Goal: Obtain resource: Download file/media

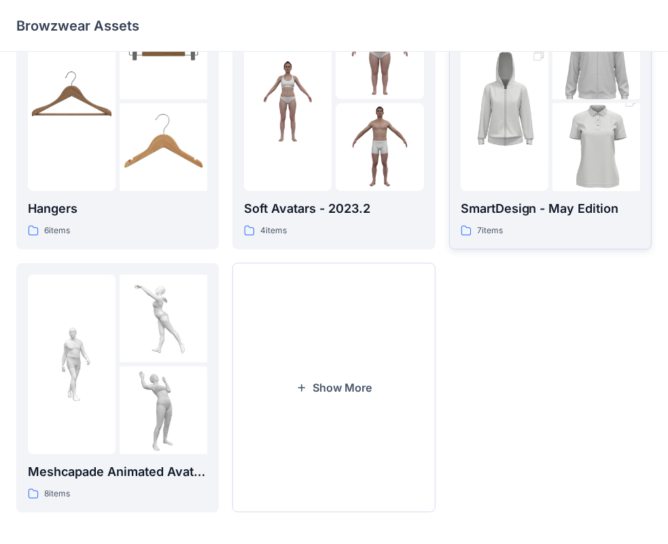
scroll to position [337, 0]
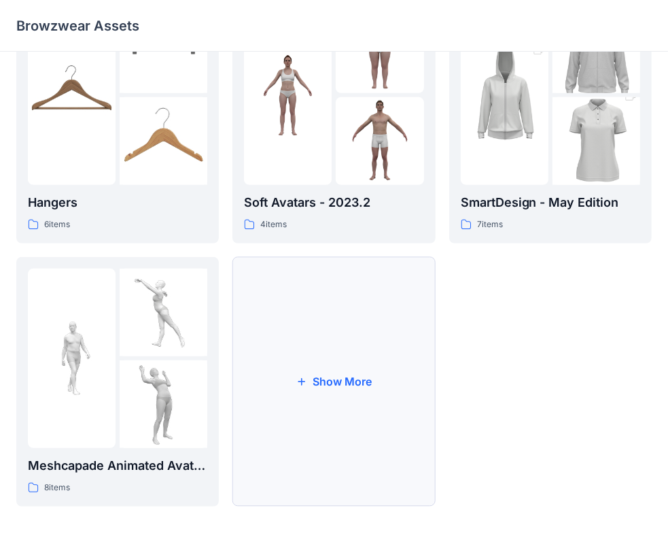
click at [289, 355] on button "Show More" at bounding box center [333, 381] width 202 height 249
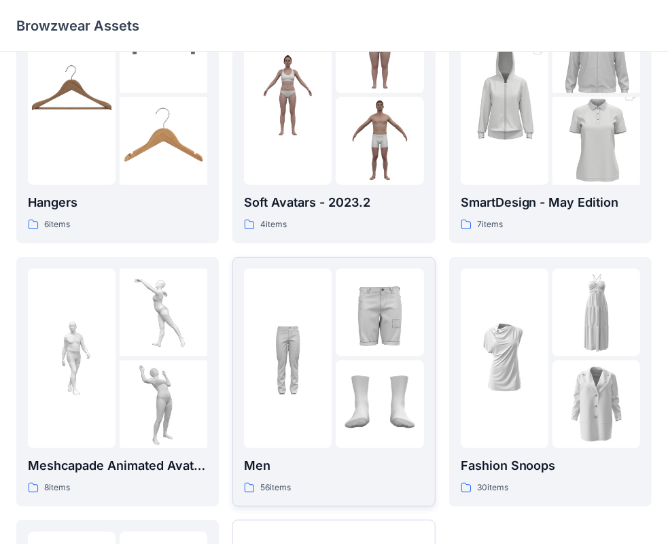
click at [332, 465] on p "Men" at bounding box center [333, 465] width 179 height 19
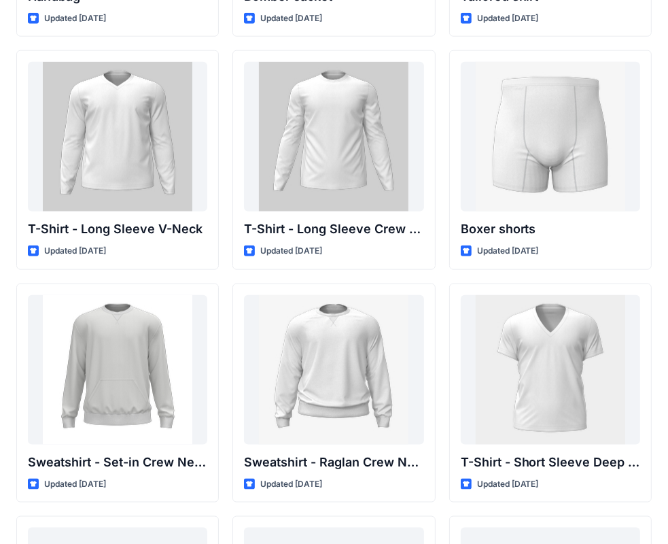
scroll to position [999, 0]
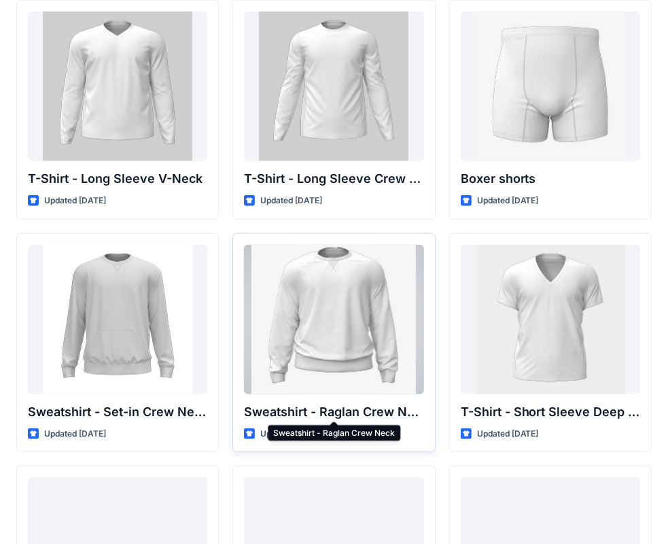
click at [353, 412] on p "Sweatshirt - Raglan Crew Neck" at bounding box center [333, 411] width 179 height 19
click at [319, 327] on div at bounding box center [333, 319] width 179 height 149
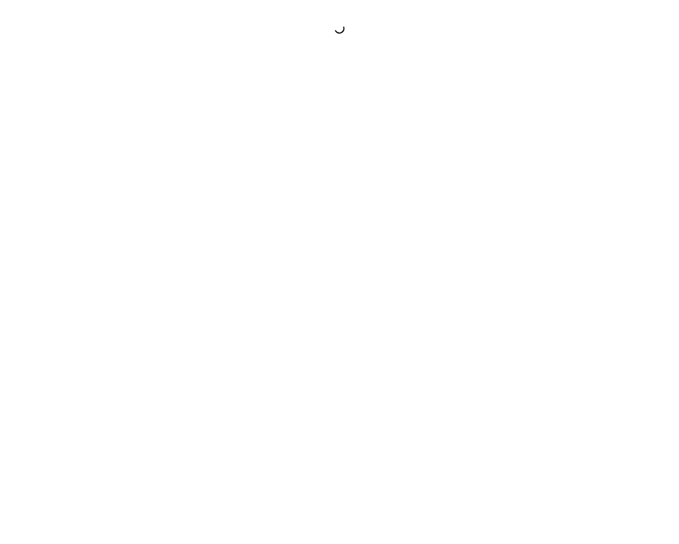
click at [319, 327] on div at bounding box center [339, 272] width 679 height 544
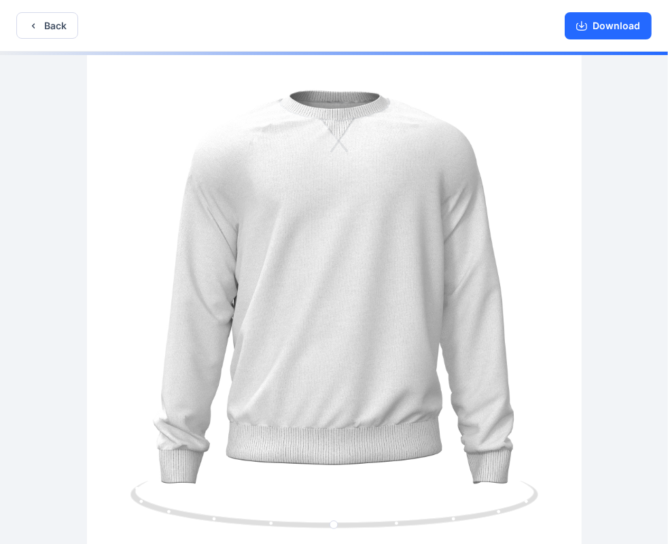
drag, startPoint x: 606, startPoint y: 22, endPoint x: 514, endPoint y: 120, distance: 134.1
click at [512, 125] on div "Back Download Version History" at bounding box center [334, 273] width 668 height 546
click at [609, 25] on button "Download" at bounding box center [608, 25] width 87 height 27
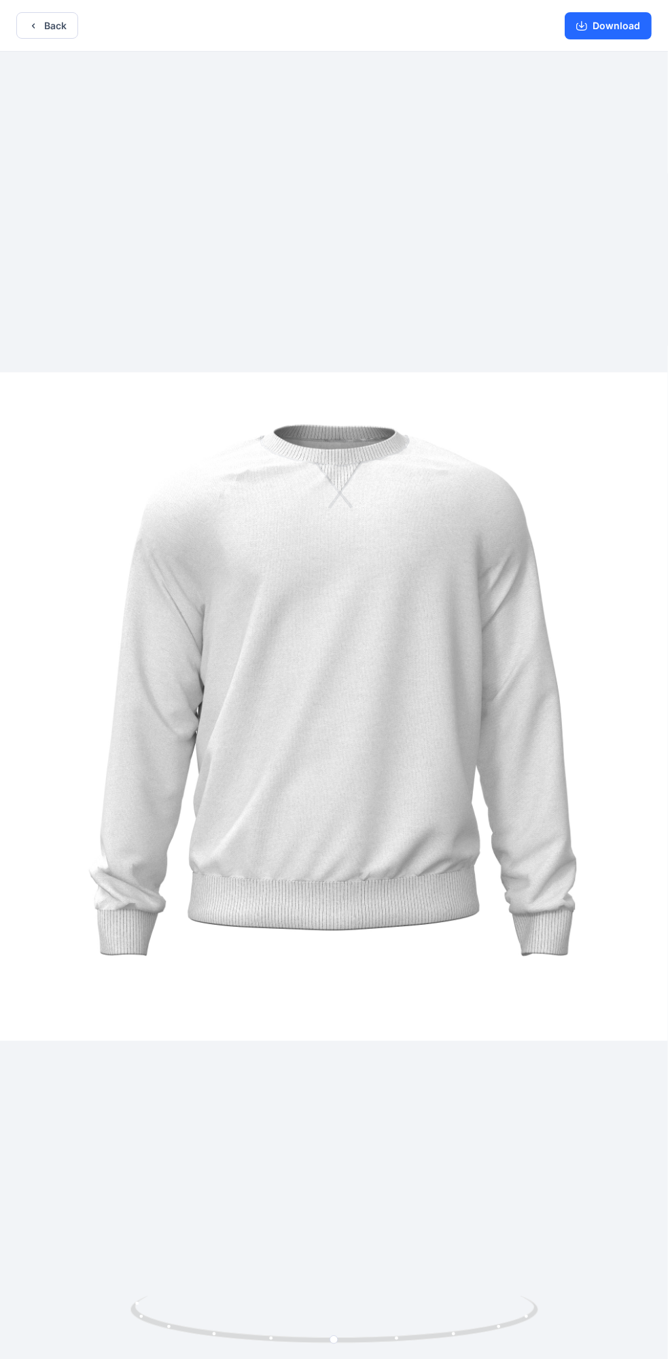
click at [65, 39] on div "Back Download" at bounding box center [334, 26] width 668 height 52
click at [65, 33] on button "Back" at bounding box center [47, 25] width 62 height 26
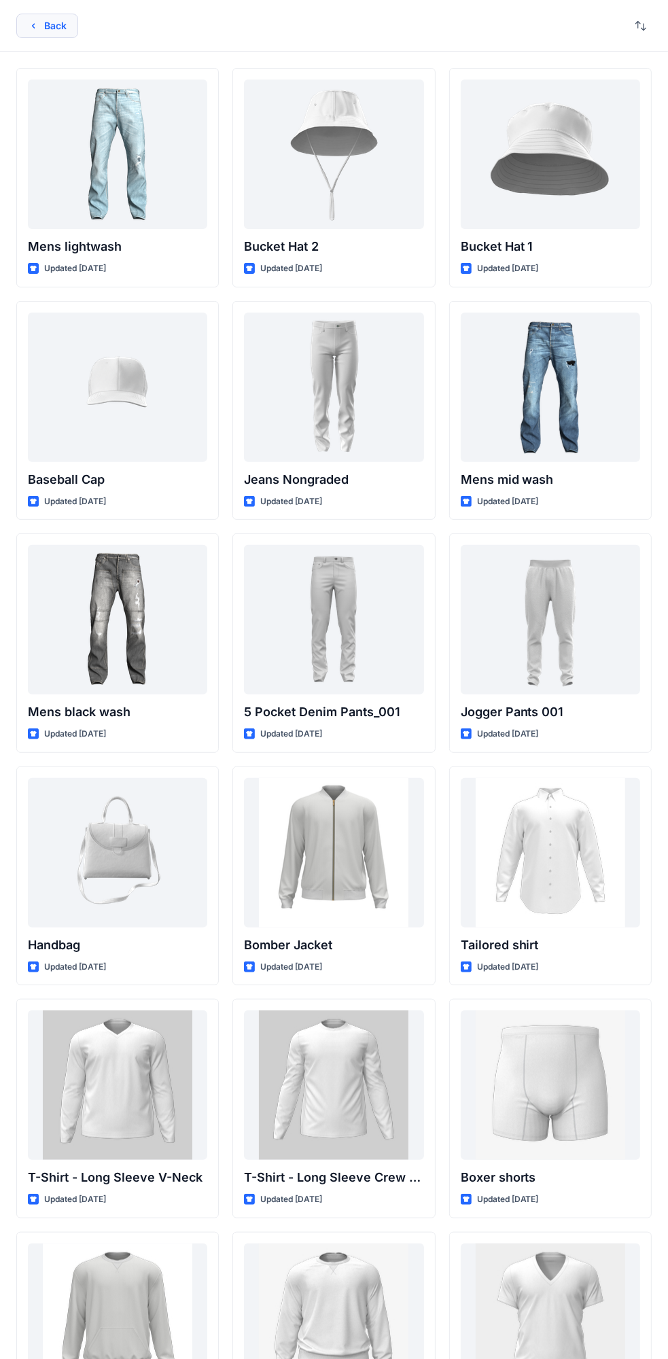
click at [58, 31] on button "Back" at bounding box center [47, 26] width 62 height 24
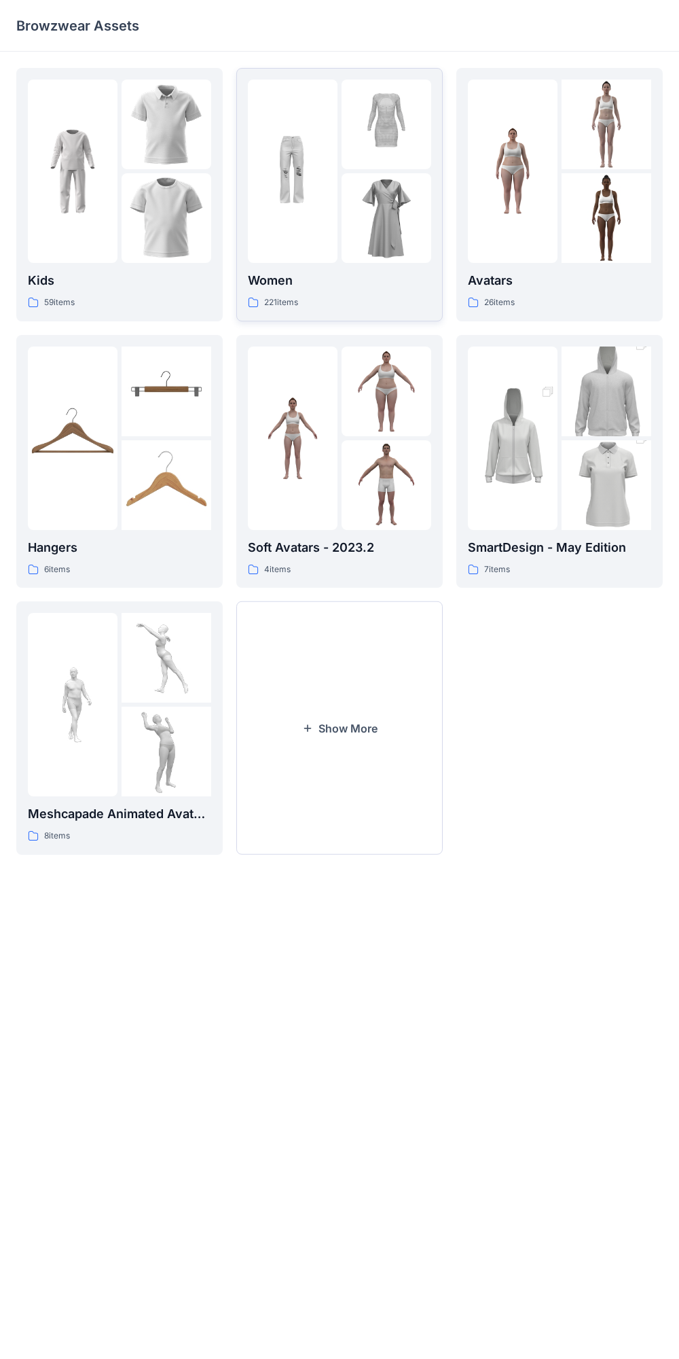
click at [372, 297] on div "221 items" at bounding box center [339, 303] width 183 height 14
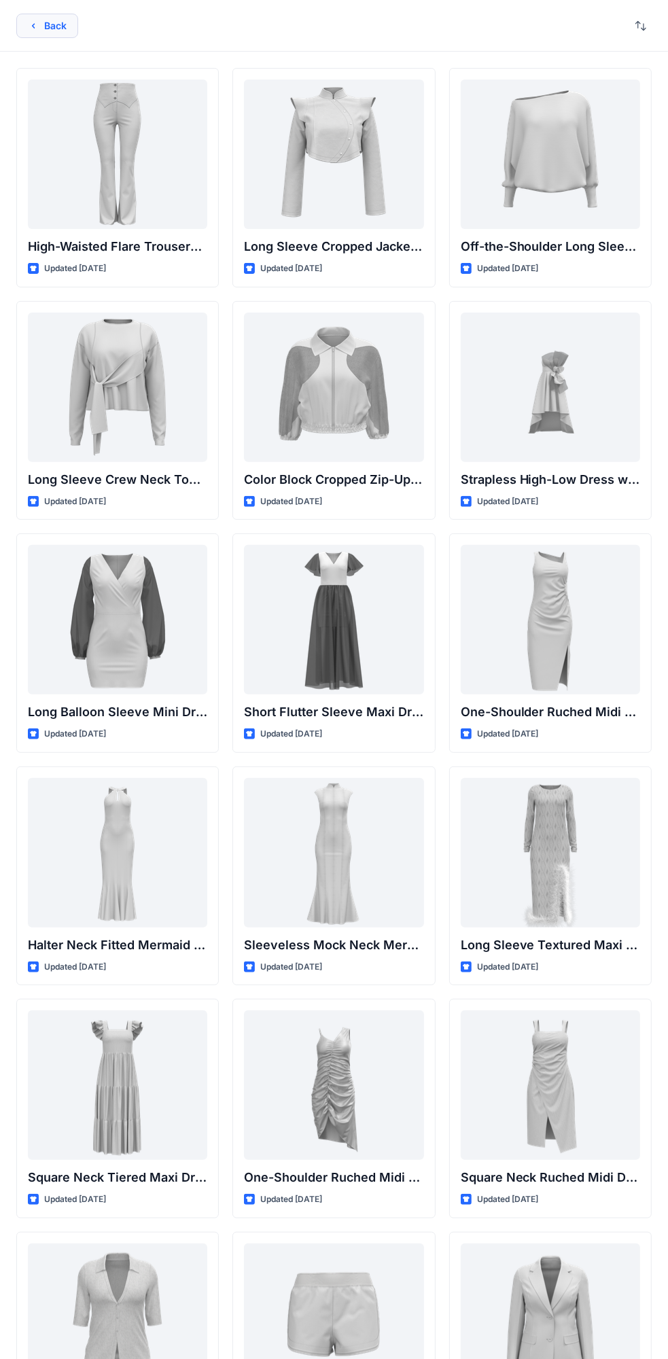
click at [54, 31] on button "Back" at bounding box center [47, 26] width 62 height 24
